Goal: Task Accomplishment & Management: Manage account settings

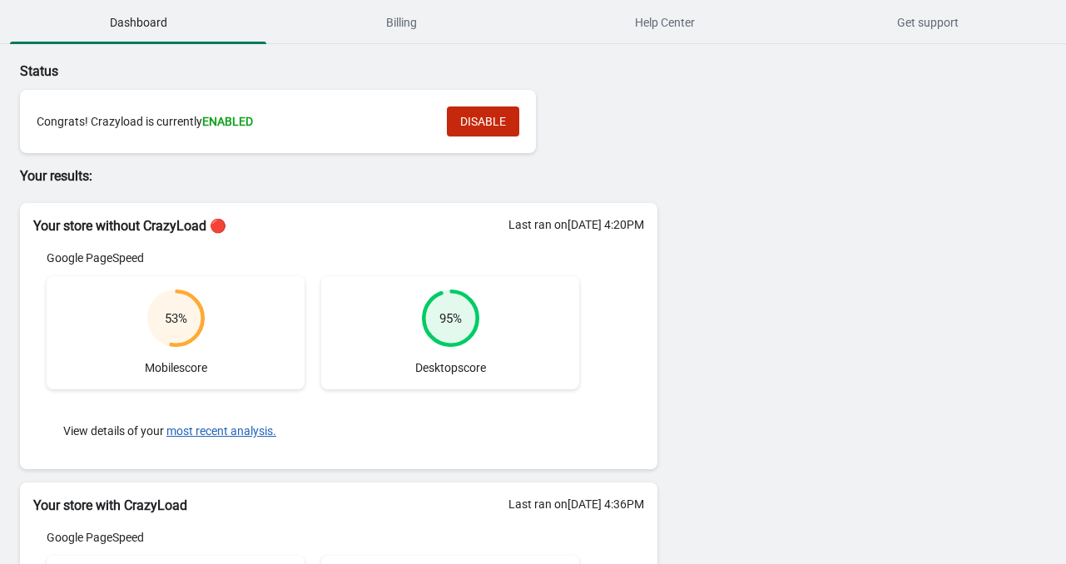
click at [236, 129] on div "Congrats! Crazyload is currently ENABLED DISABLE" at bounding box center [278, 122] width 483 height 30
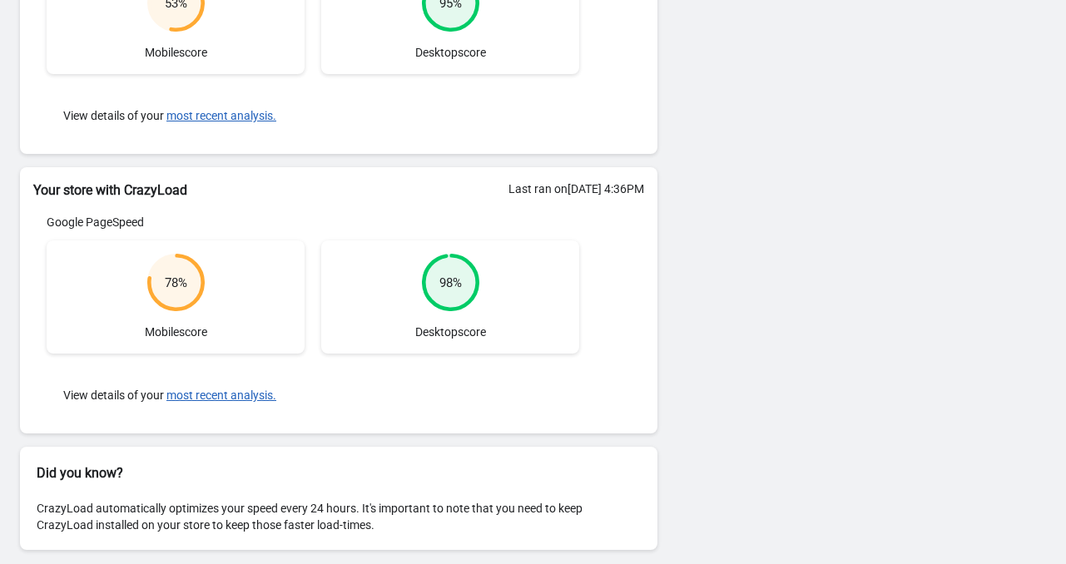
scroll to position [322, 0]
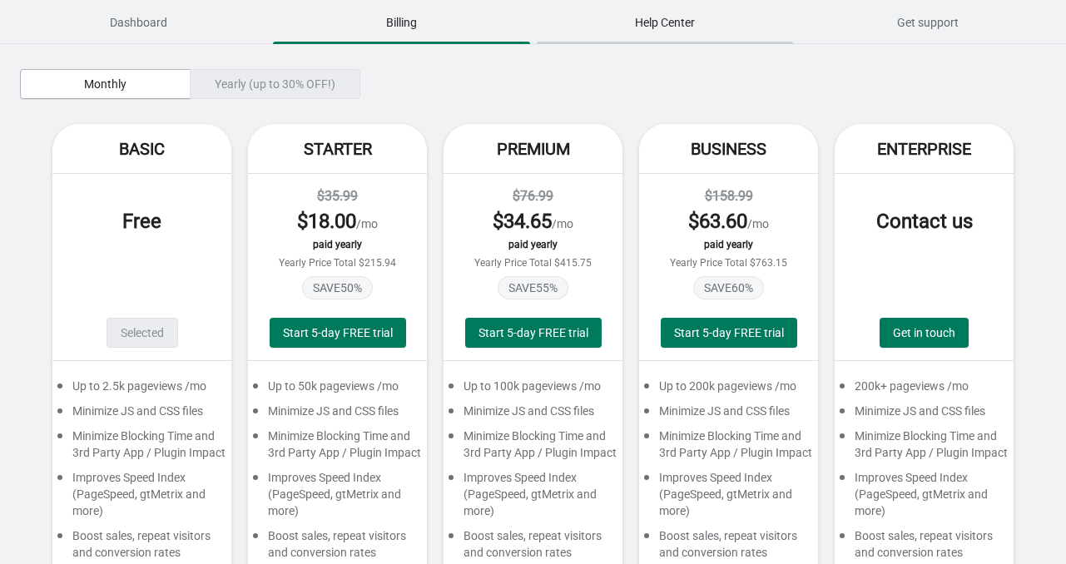
click at [669, 26] on span "Help Center" at bounding box center [665, 22] width 256 height 30
